Goal: Task Accomplishment & Management: Manage account settings

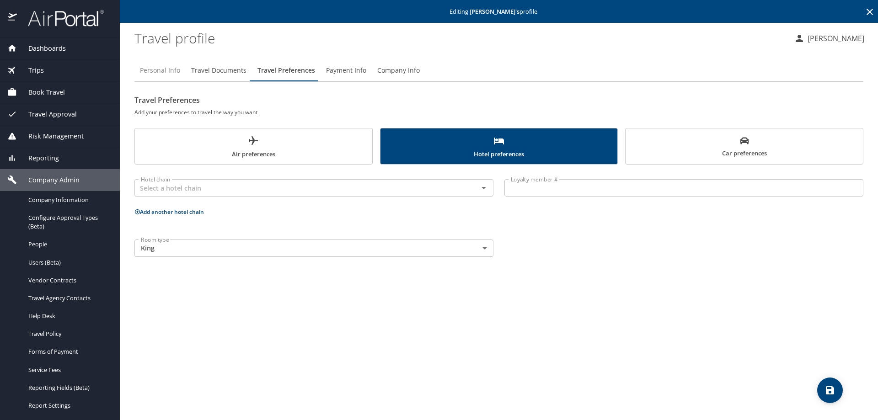
click at [155, 73] on span "Personal Info" at bounding box center [160, 70] width 40 height 11
select select "US"
select select "JP"
select select "US"
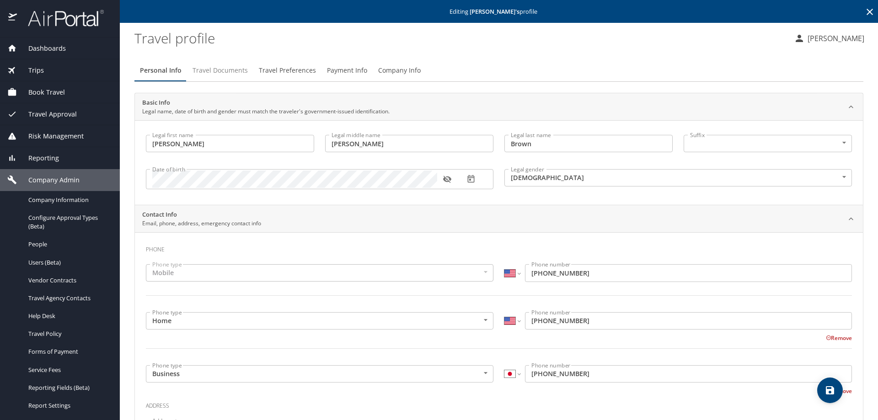
click at [224, 73] on span "Travel Documents" at bounding box center [220, 70] width 55 height 11
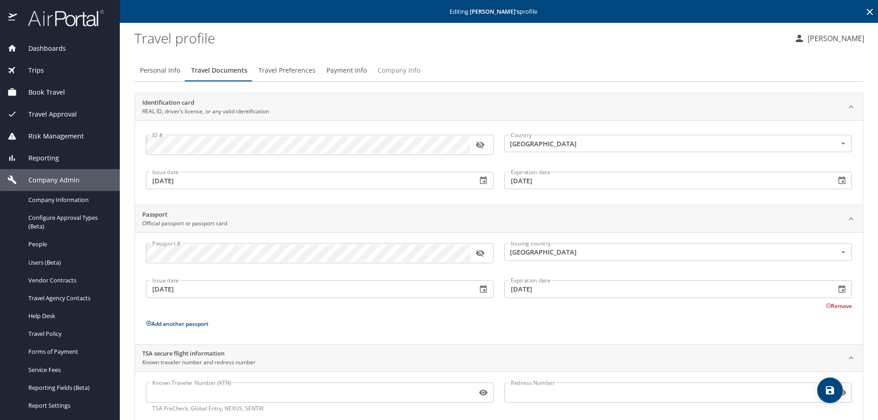
click at [381, 70] on span "Company Info" at bounding box center [399, 70] width 43 height 11
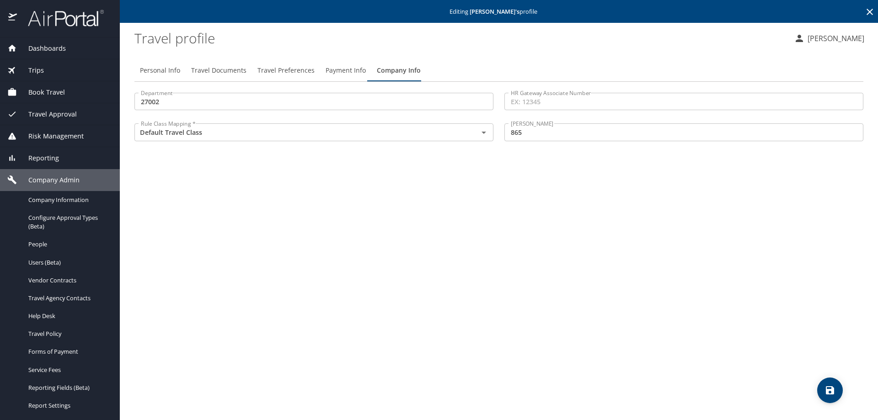
click at [150, 69] on span "Personal Info" at bounding box center [160, 70] width 40 height 11
select select "US"
select select "JP"
select select "US"
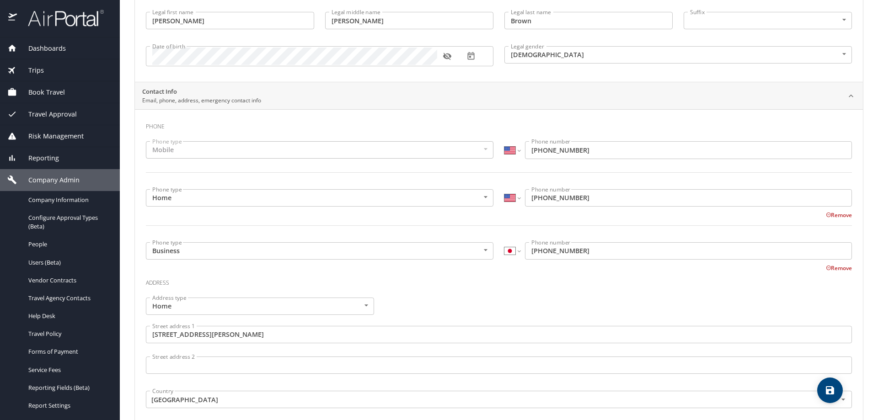
scroll to position [43, 0]
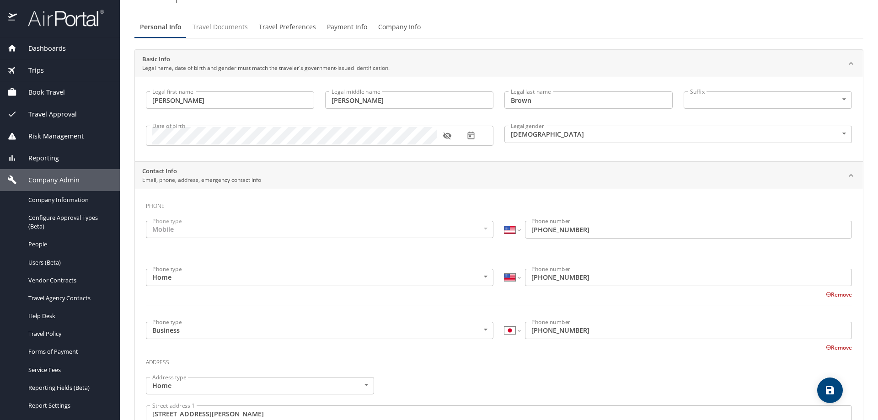
click at [235, 26] on span "Travel Documents" at bounding box center [220, 26] width 55 height 11
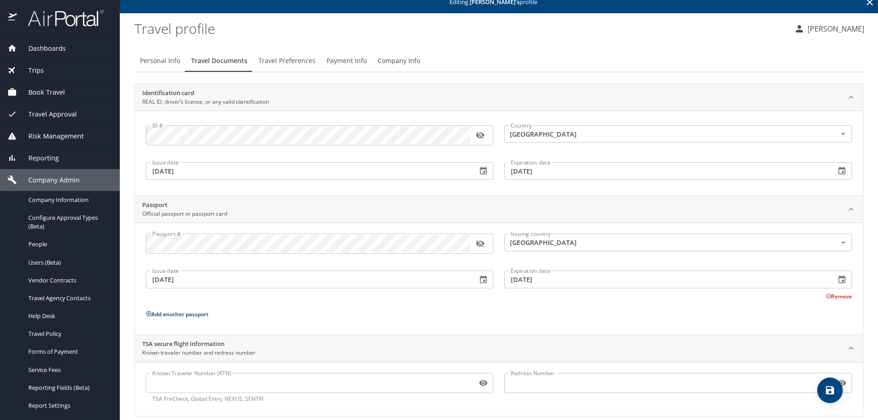
scroll to position [0, 0]
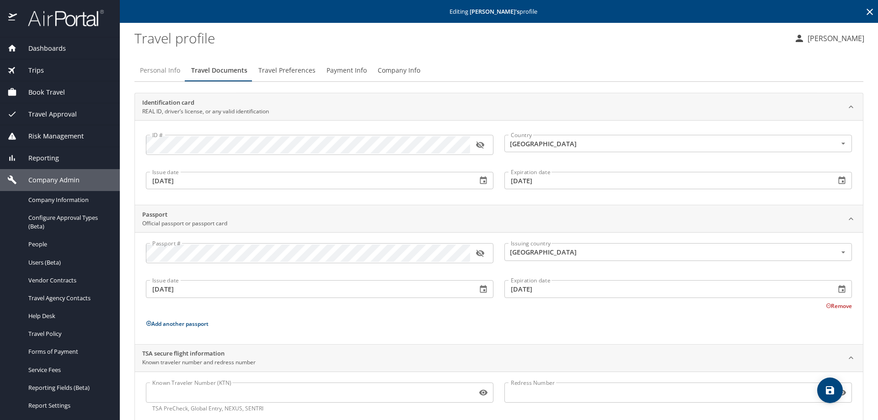
click at [169, 70] on span "Personal Info" at bounding box center [160, 70] width 40 height 11
select select "US"
select select "JP"
select select "US"
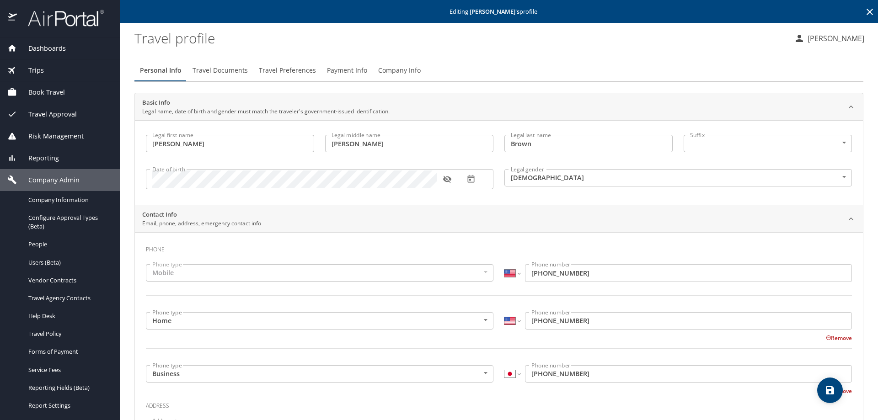
click at [449, 178] on icon "button" at bounding box center [447, 179] width 9 height 9
click at [213, 73] on span "Travel Documents" at bounding box center [220, 70] width 55 height 11
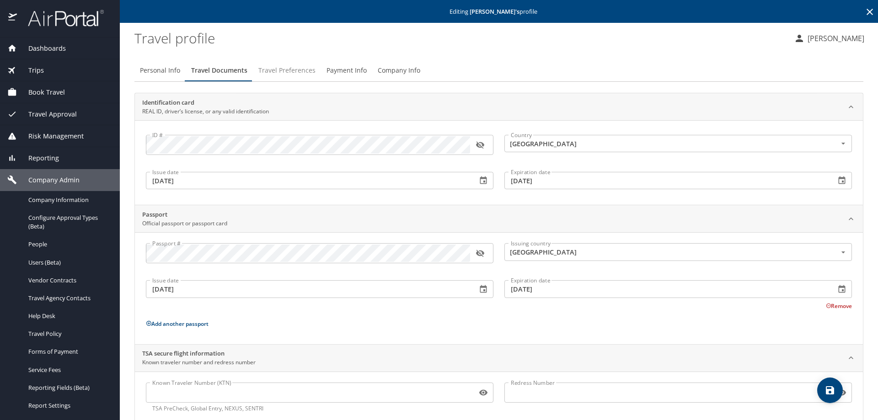
click at [284, 66] on span "Travel Preferences" at bounding box center [286, 70] width 57 height 11
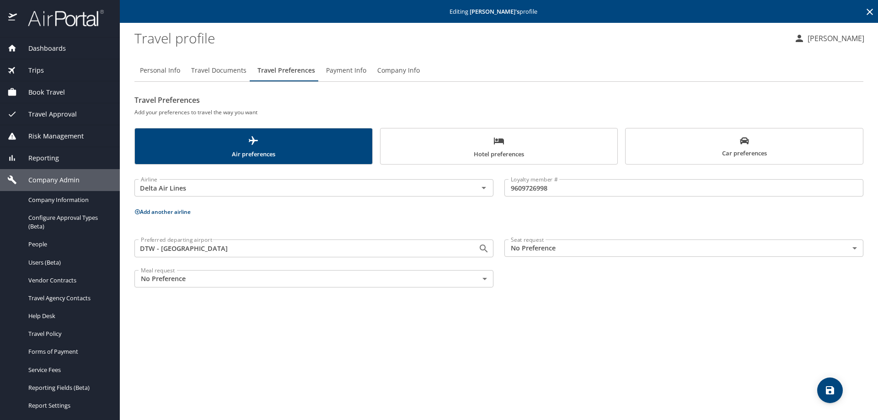
click at [335, 69] on span "Payment Info" at bounding box center [346, 70] width 40 height 11
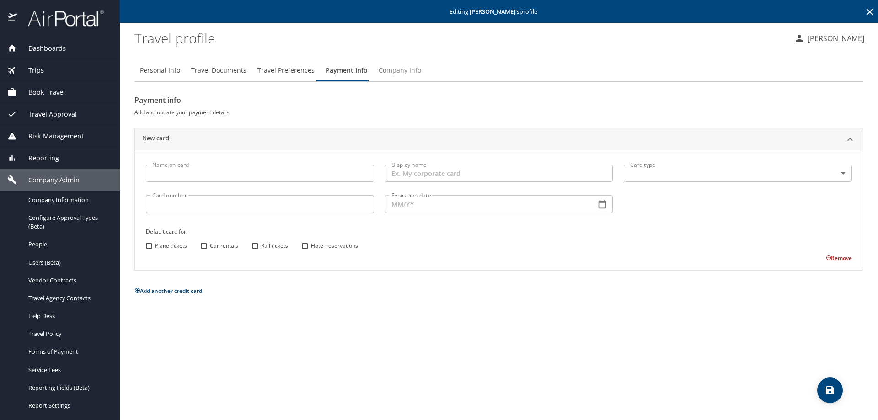
click at [389, 68] on span "Company Info" at bounding box center [400, 70] width 43 height 11
